Goal: Transaction & Acquisition: Purchase product/service

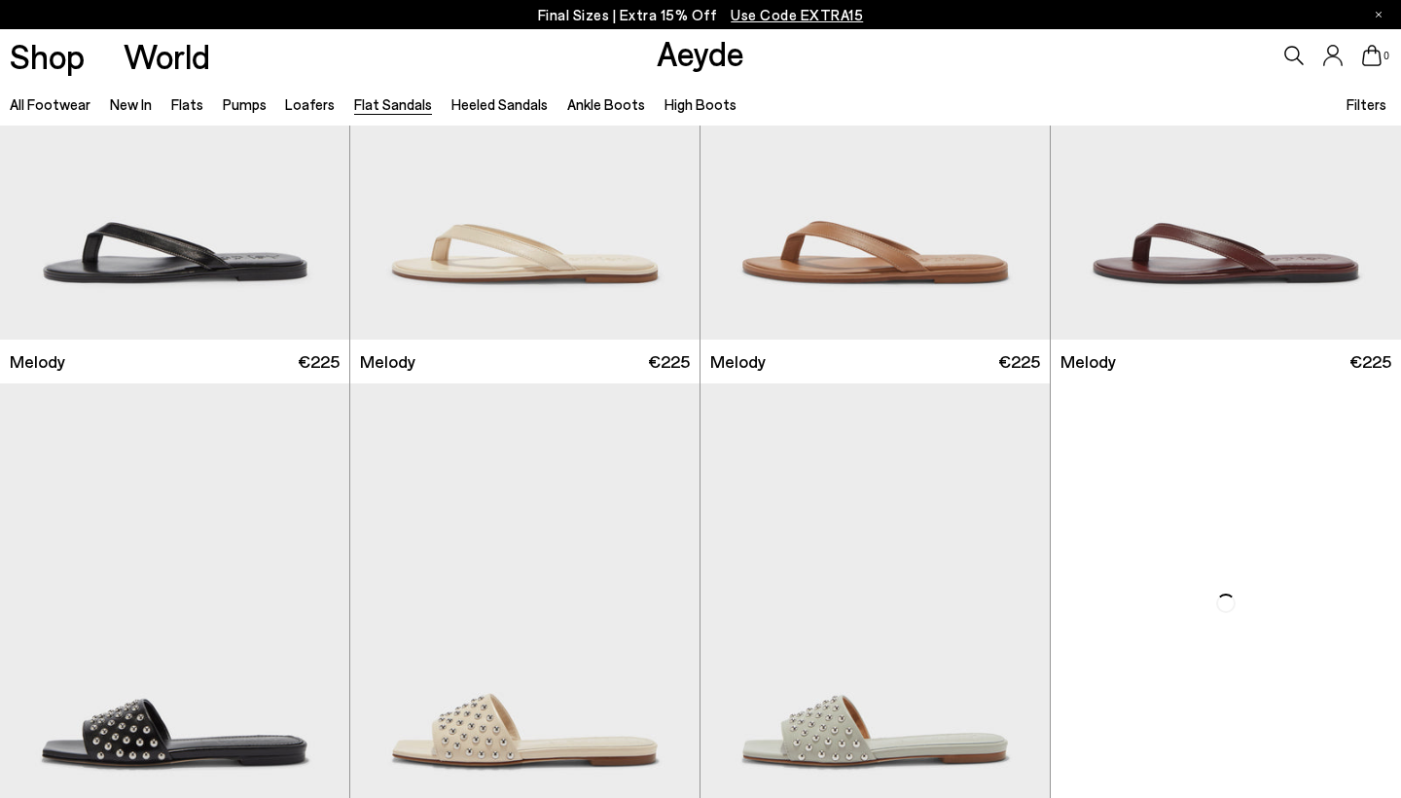
scroll to position [719, 0]
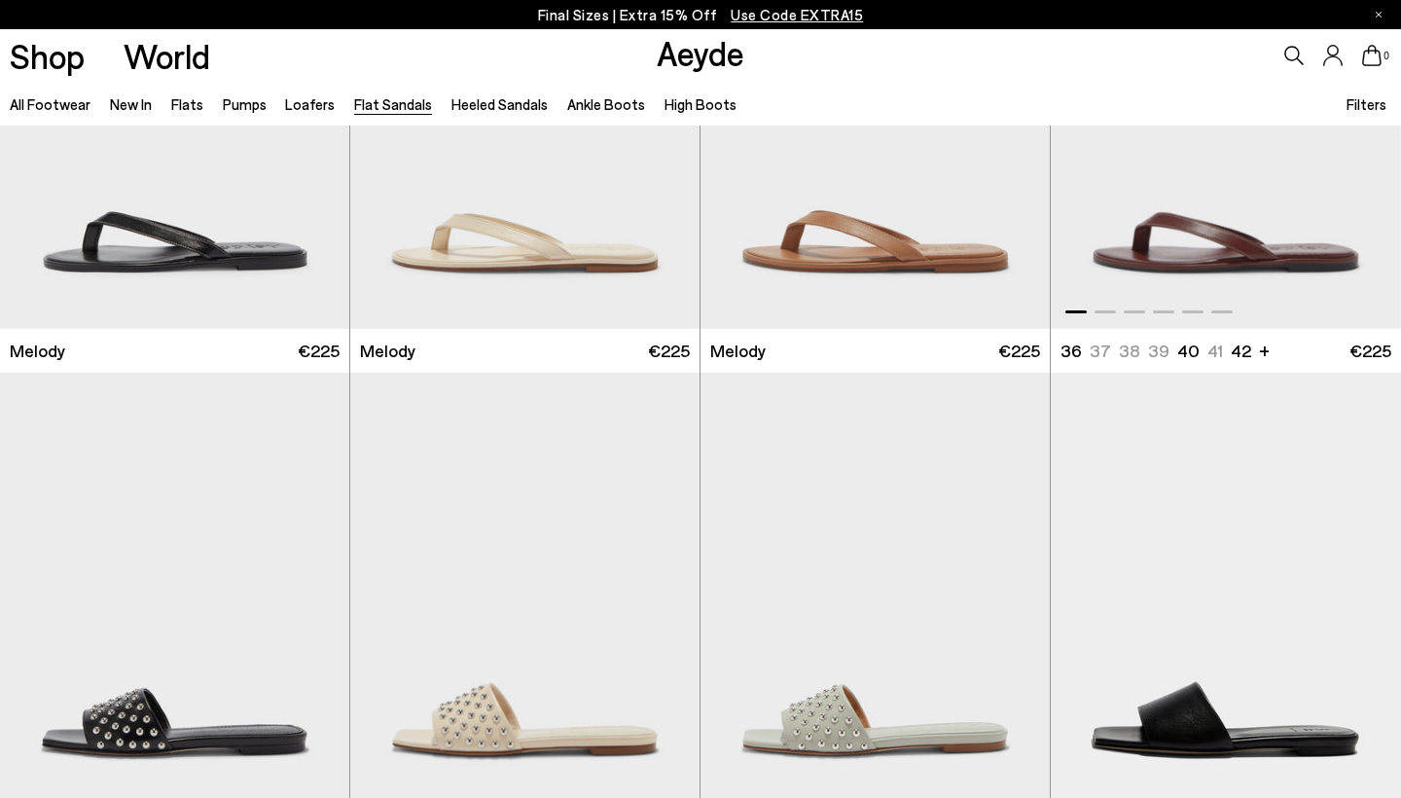
click at [1269, 218] on img "1 / 6" at bounding box center [1226, 109] width 350 height 439
click at [246, 103] on link "Pumps" at bounding box center [245, 104] width 44 height 18
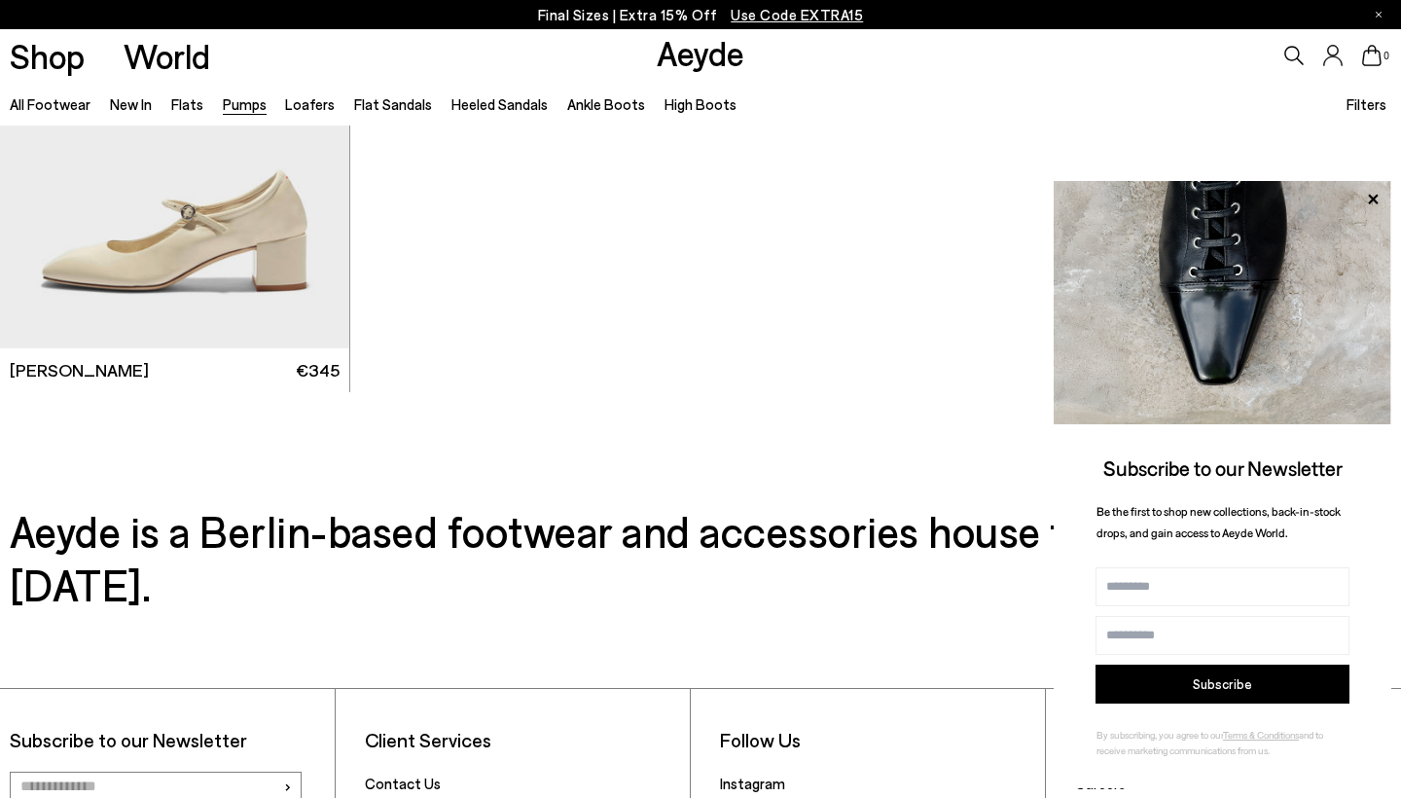
scroll to position [7850, 0]
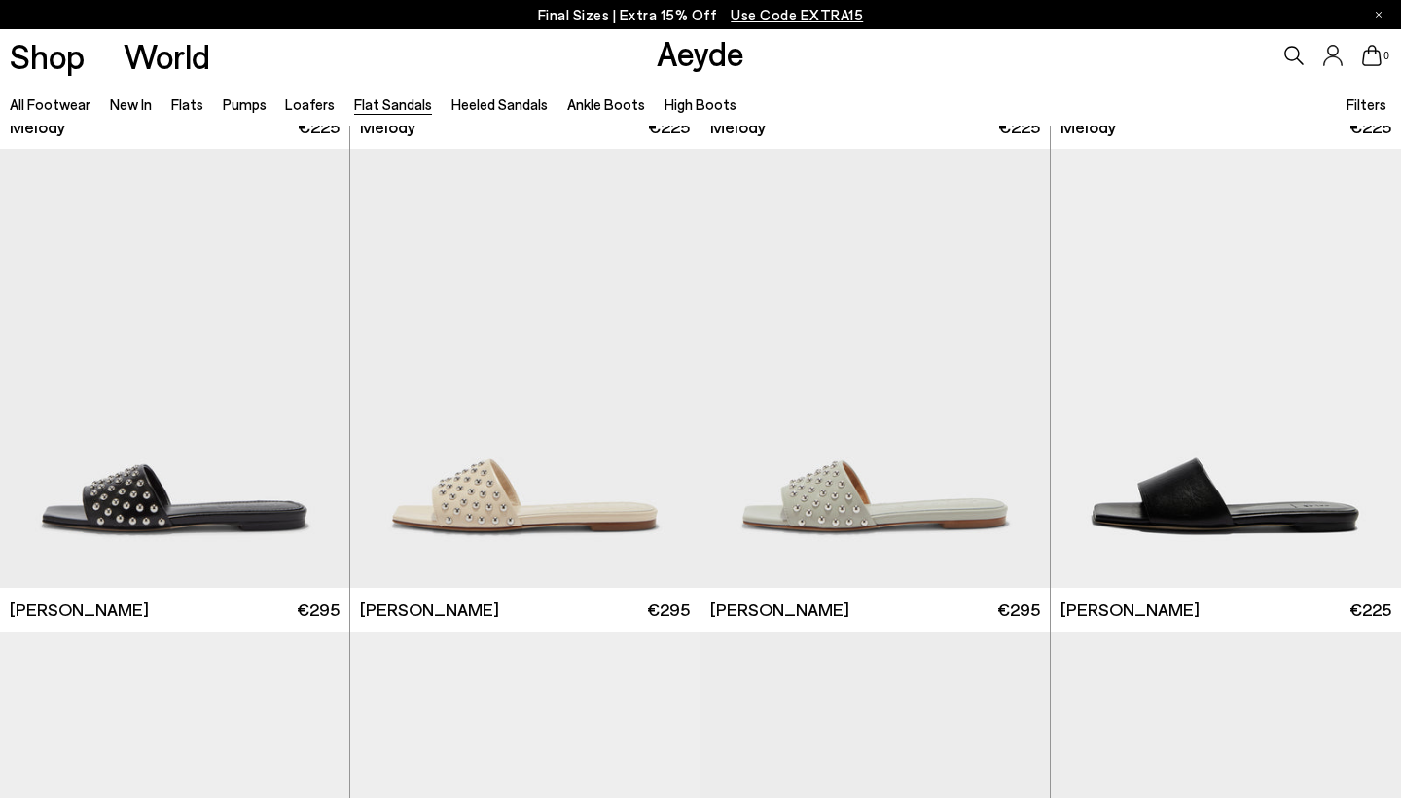
scroll to position [446, 0]
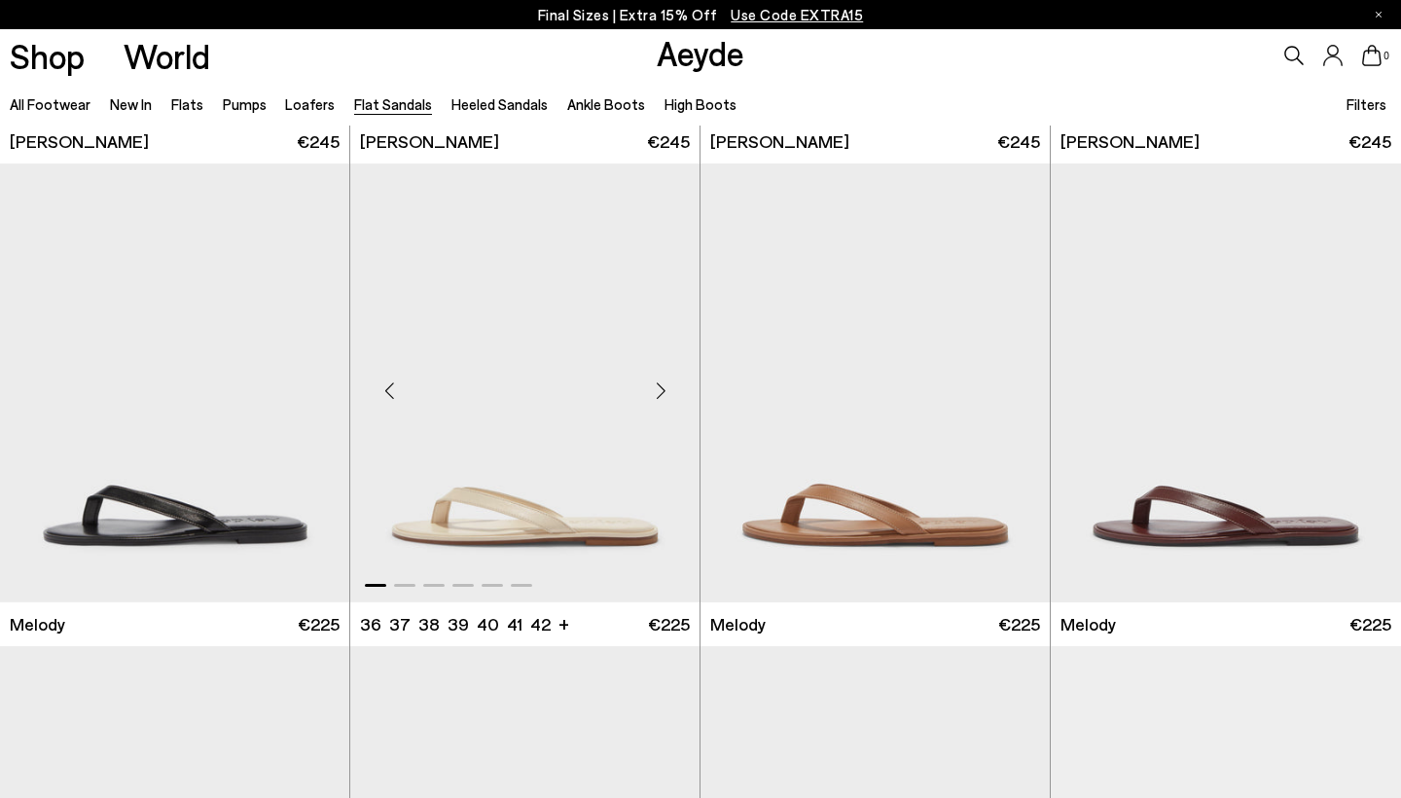
click at [448, 380] on img "1 / 6" at bounding box center [524, 382] width 349 height 439
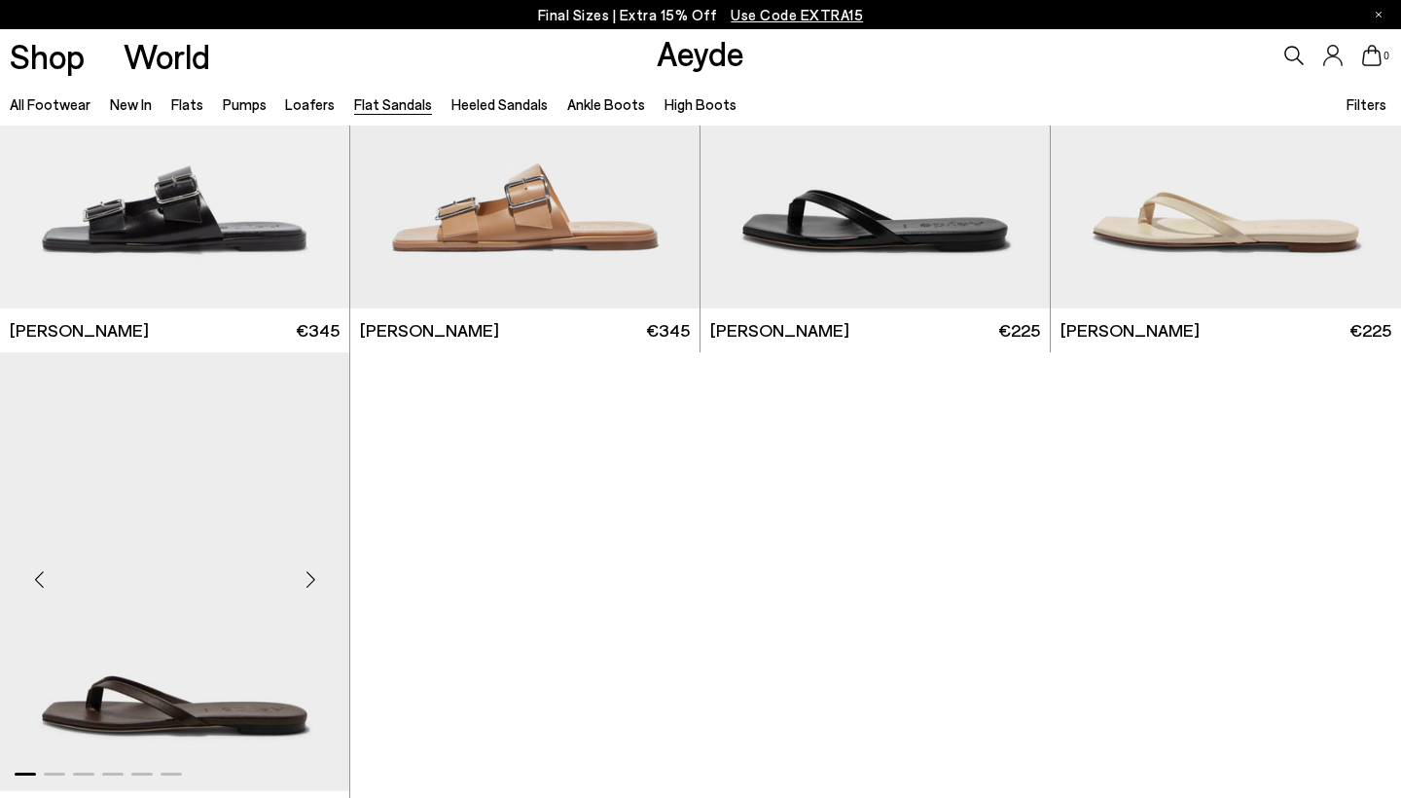
scroll to position [2790, 0]
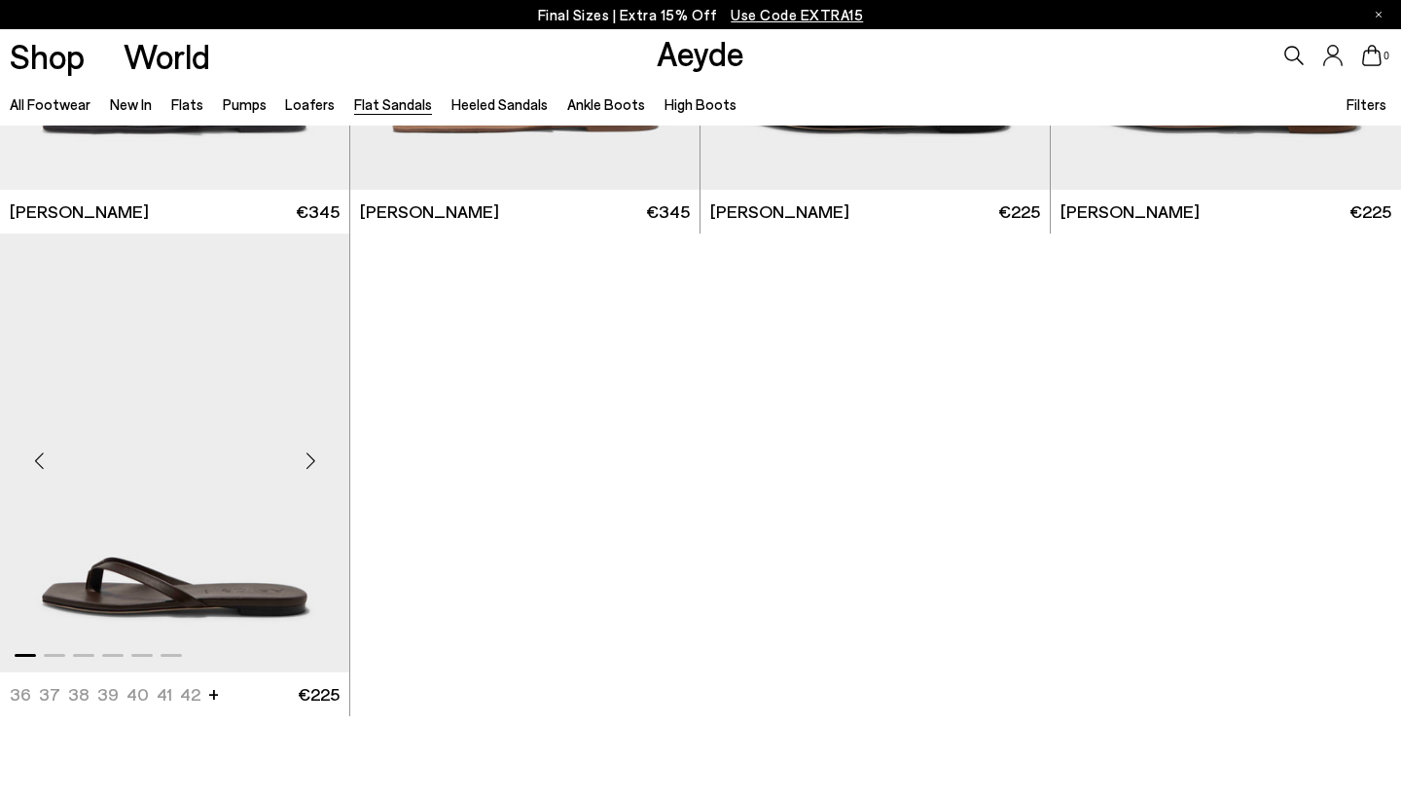
click at [182, 506] on img "1 / 6" at bounding box center [174, 453] width 349 height 439
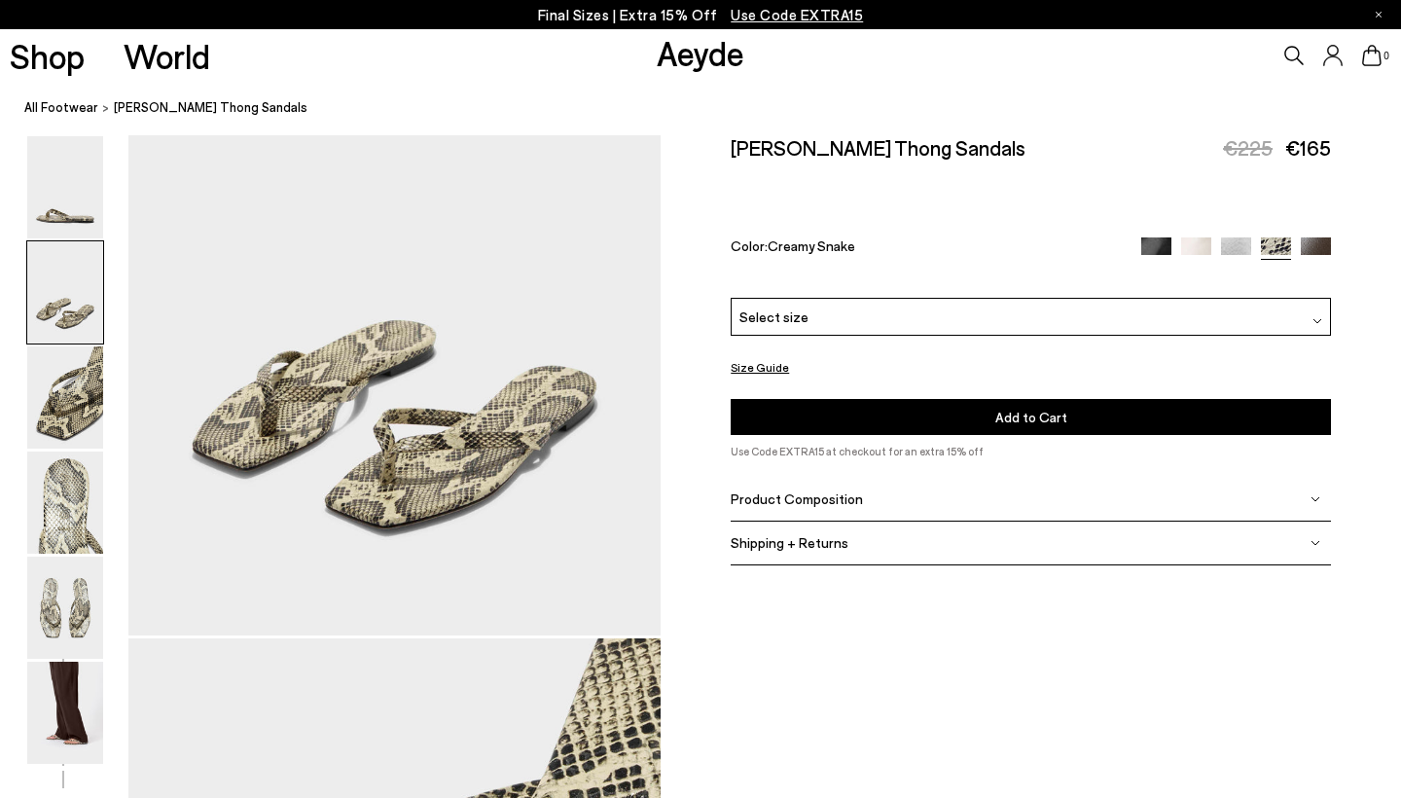
scroll to position [961, 0]
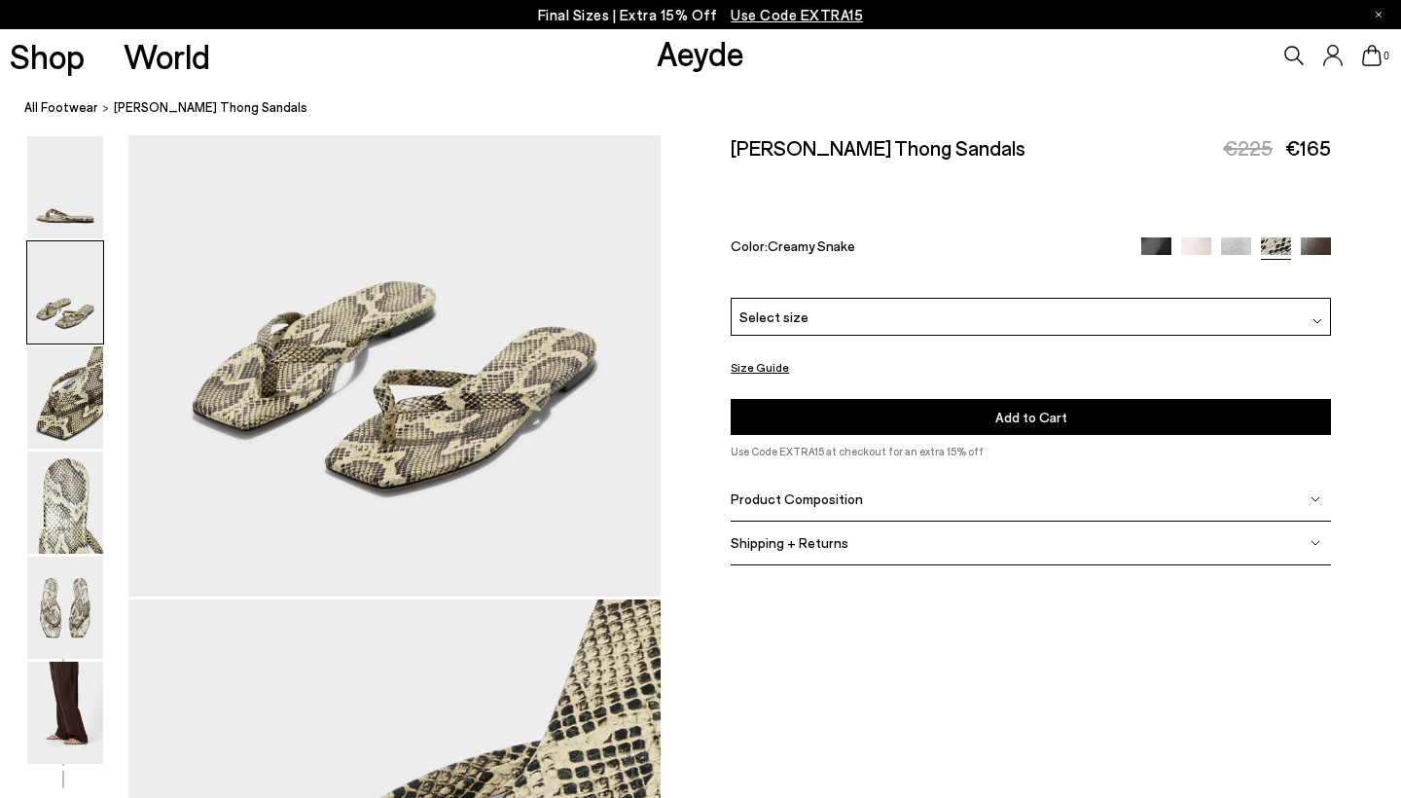
click at [1016, 298] on div "Select size" at bounding box center [1031, 317] width 600 height 38
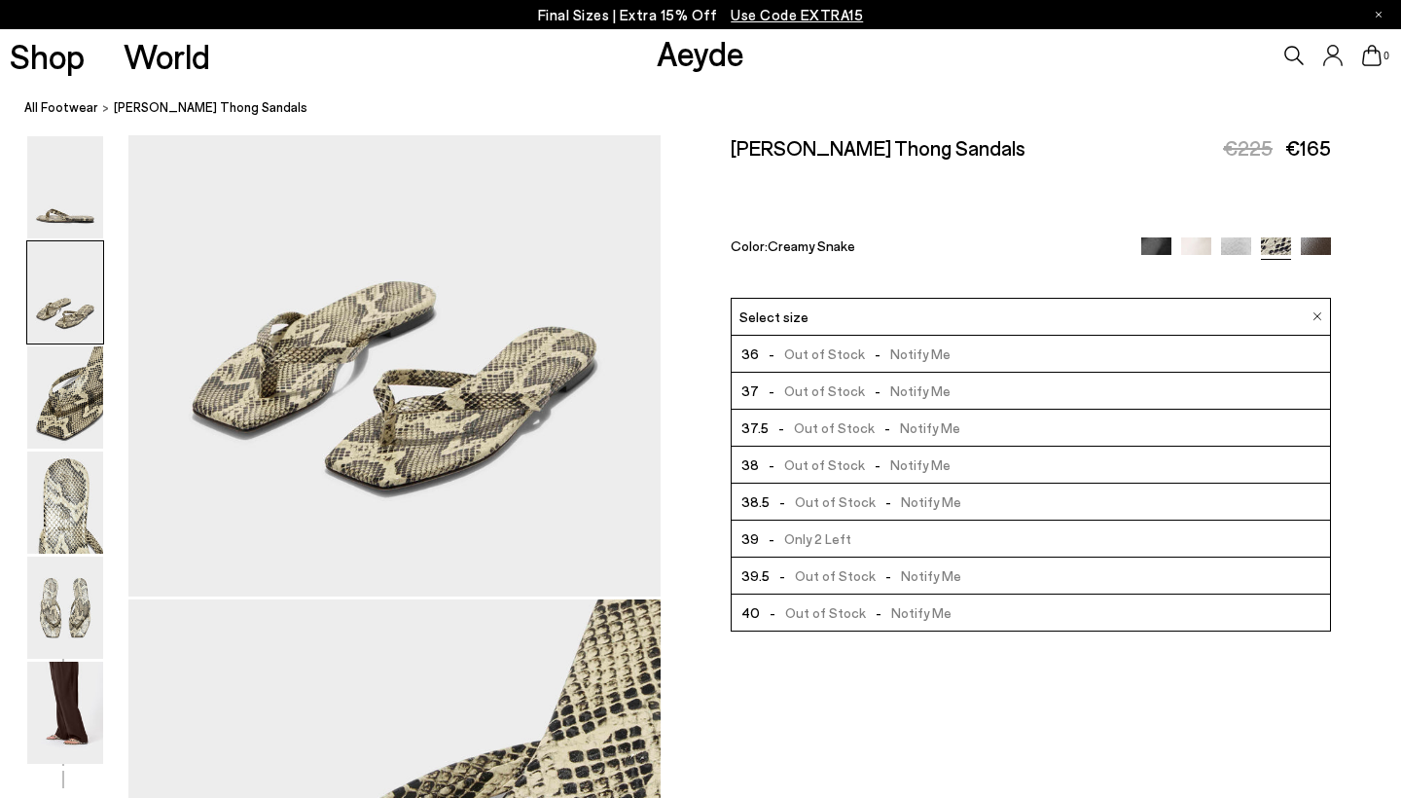
click at [1016, 298] on div "Select size" at bounding box center [1031, 317] width 600 height 38
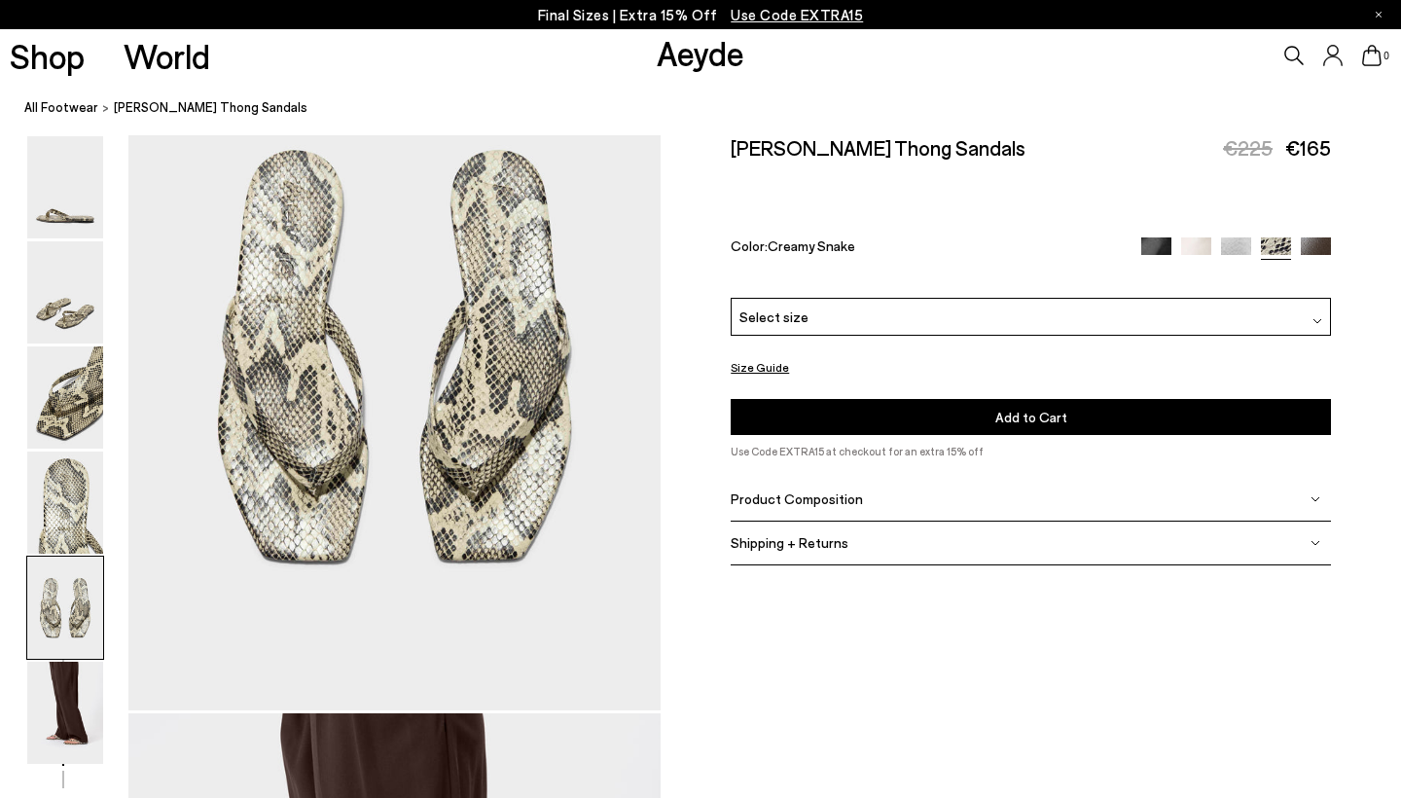
scroll to position [2912, 0]
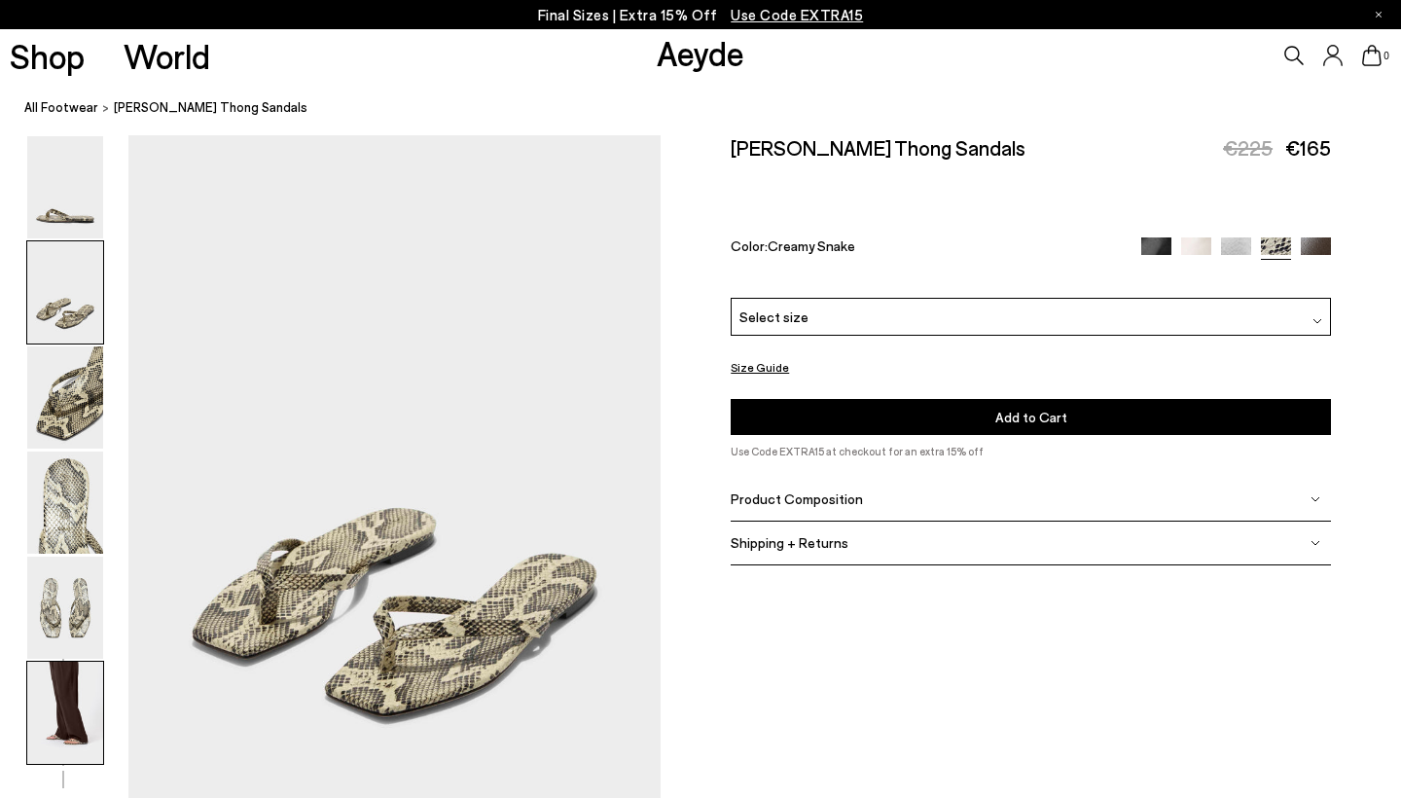
click at [60, 685] on img at bounding box center [65, 713] width 76 height 102
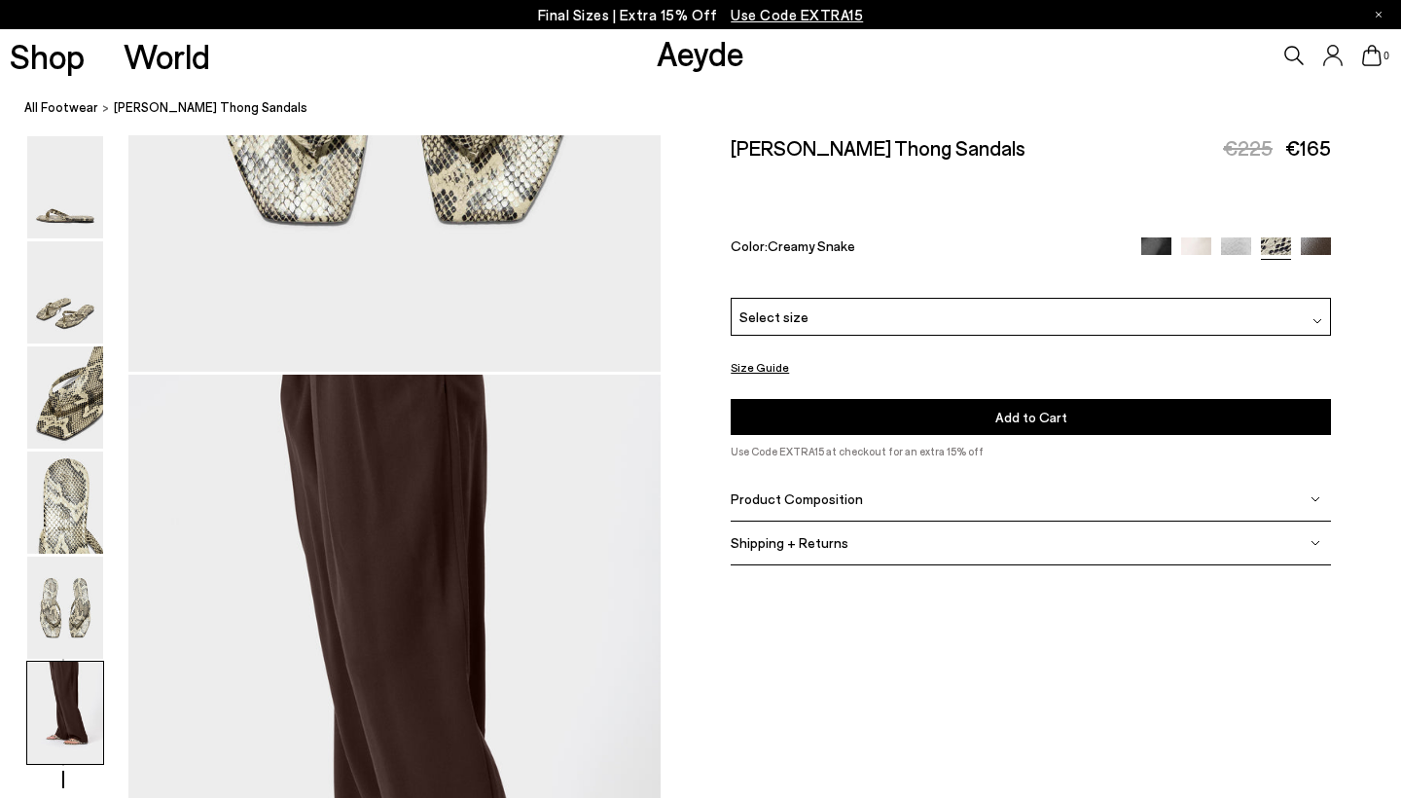
scroll to position [3699, 6]
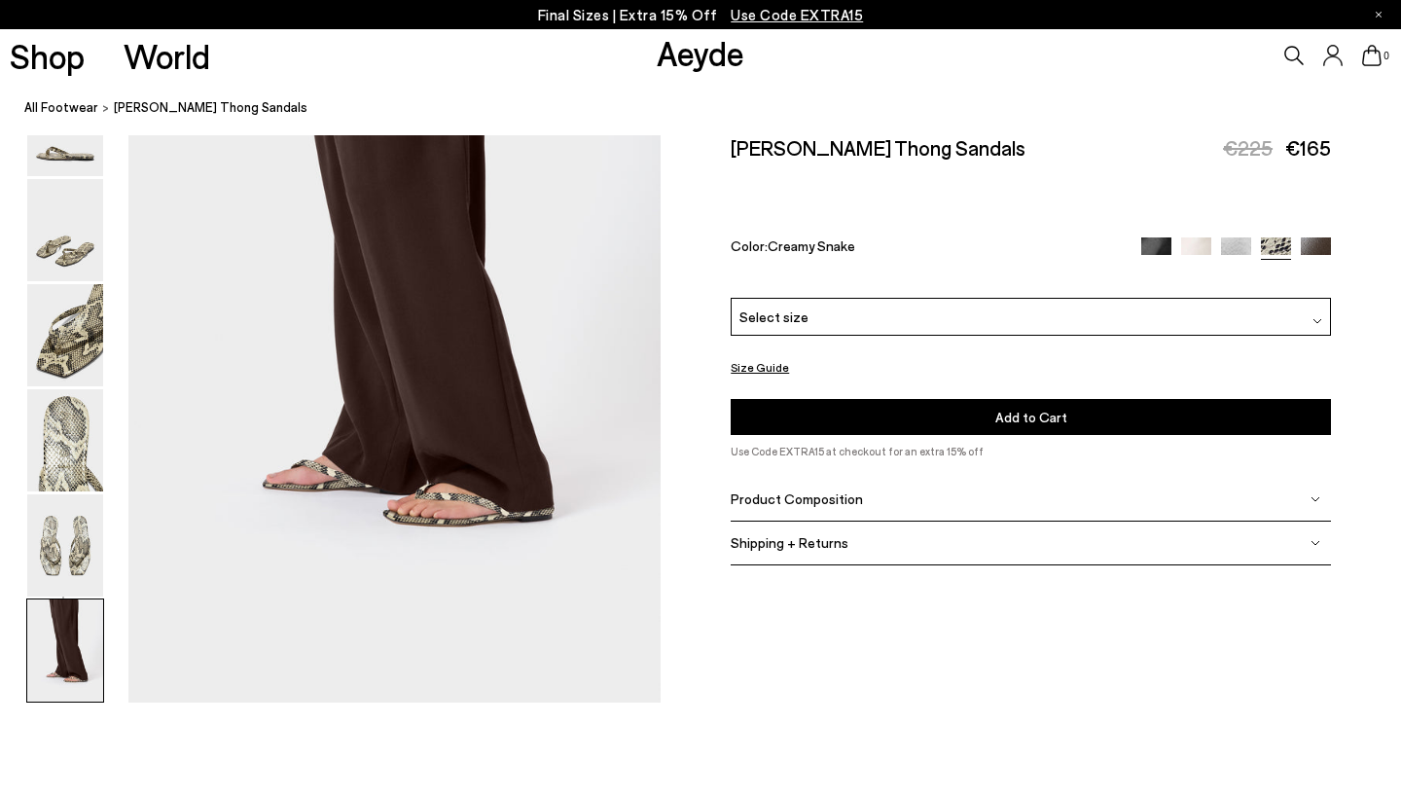
scroll to position [3808, 5]
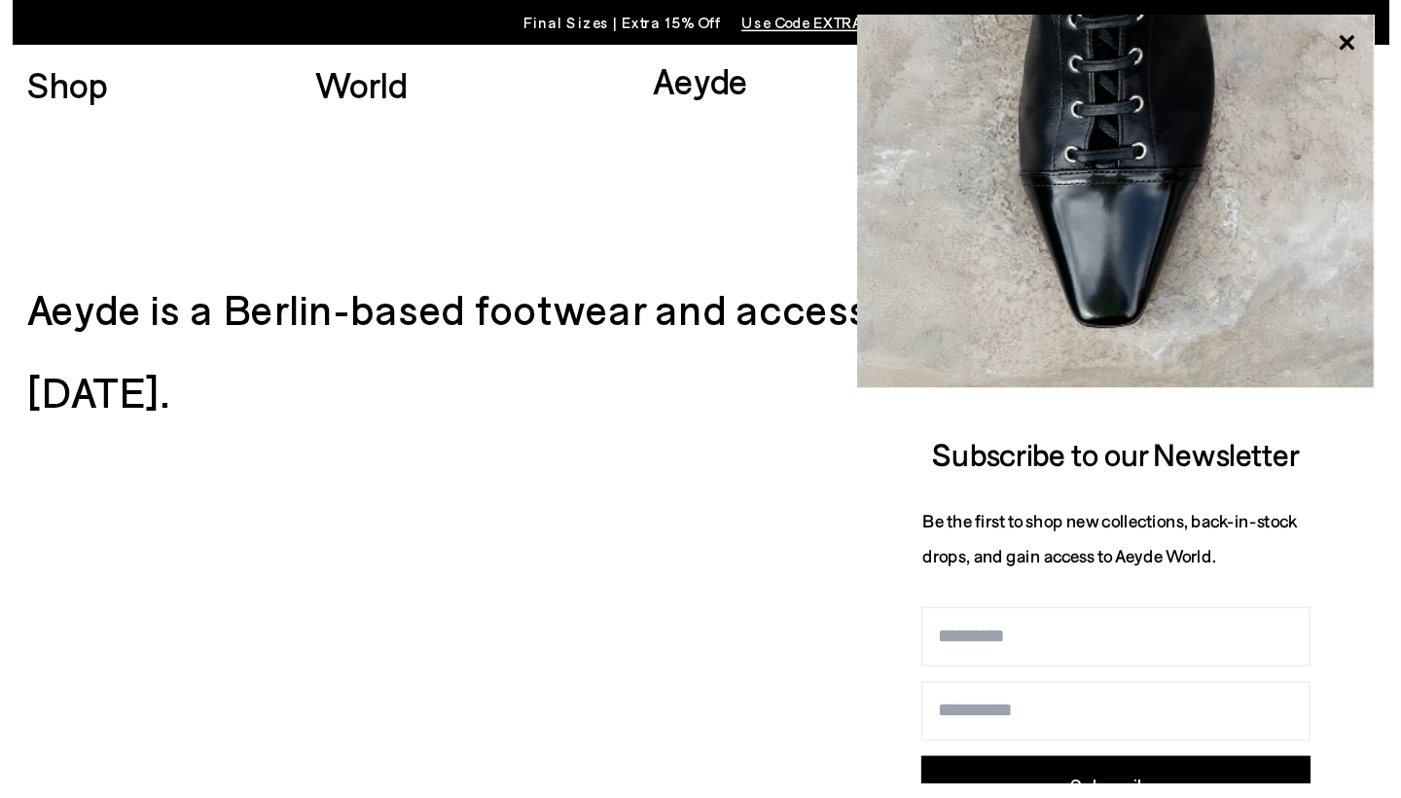
scroll to position [3693, 0]
